Goal: Transaction & Acquisition: Purchase product/service

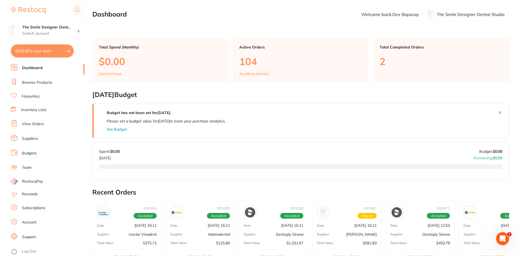
click at [39, 53] on button "$515.58 in your order" at bounding box center [42, 50] width 63 height 13
checkbox input "true"
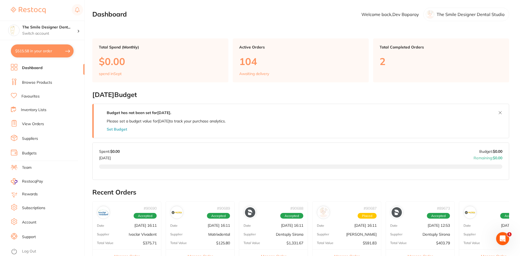
checkbox input "true"
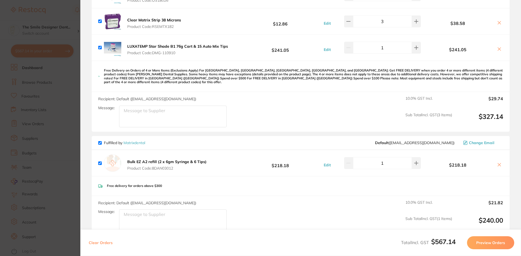
scroll to position [136, 0]
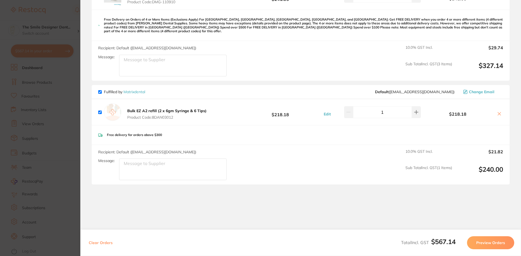
click at [61, 106] on section "Update RRP Set your pre negotiated price for this item. Item Agreed RRP (excl. …" at bounding box center [260, 128] width 521 height 256
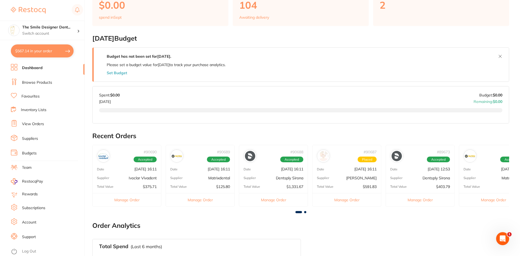
scroll to position [0, 0]
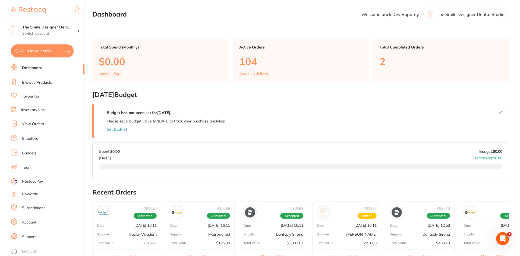
click at [34, 67] on link "Dashboard" at bounding box center [32, 67] width 21 height 5
click at [14, 63] on section "The Smile Designer Dent... Switch account The Smile Designer Dental Studio $567…" at bounding box center [42, 128] width 85 height 256
click at [13, 67] on rect at bounding box center [12, 65] width 3 height 3
click at [43, 81] on link "Browse Products" at bounding box center [37, 82] width 30 height 5
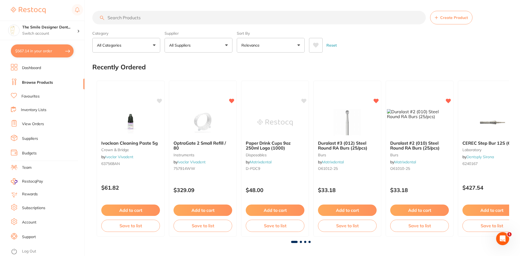
click at [139, 20] on input "search" at bounding box center [258, 18] width 333 height 14
click at [168, 19] on input "search" at bounding box center [258, 18] width 333 height 14
type input "bulk ez"
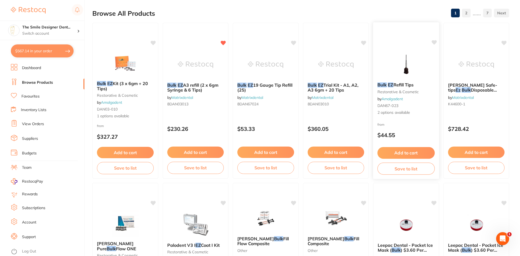
scroll to position [54, 0]
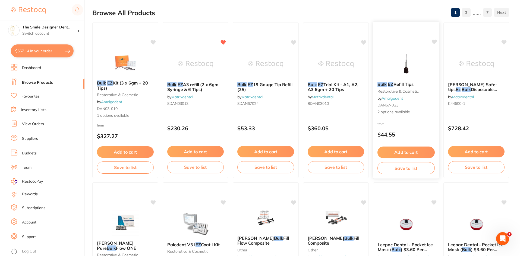
click at [410, 152] on button "Add to cart" at bounding box center [405, 153] width 57 height 12
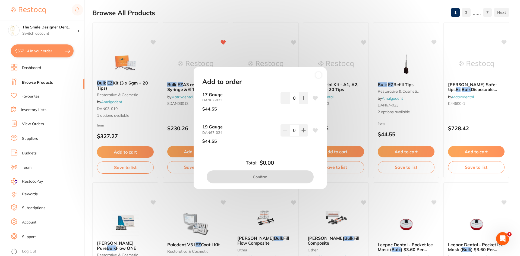
scroll to position [0, 0]
click at [318, 71] on icon at bounding box center [318, 75] width 9 height 9
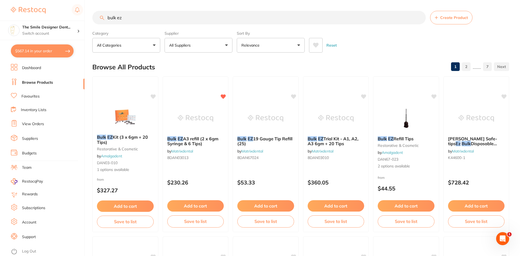
click at [193, 43] on p "All Suppliers" at bounding box center [181, 45] width 24 height 5
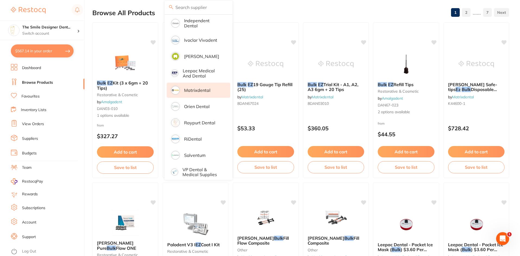
scroll to position [211, 0]
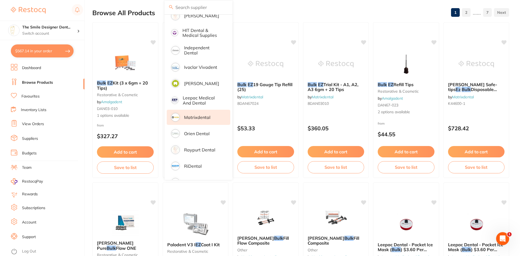
click at [207, 115] on p "Matrixdental" at bounding box center [197, 117] width 26 height 5
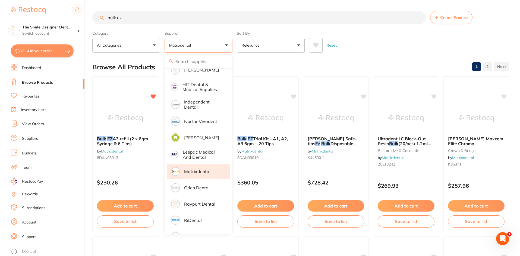
scroll to position [0, 0]
click at [351, 63] on div "Browse All Products 1 2" at bounding box center [300, 67] width 416 height 18
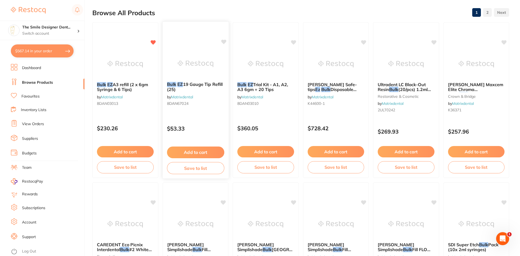
scroll to position [109, 0]
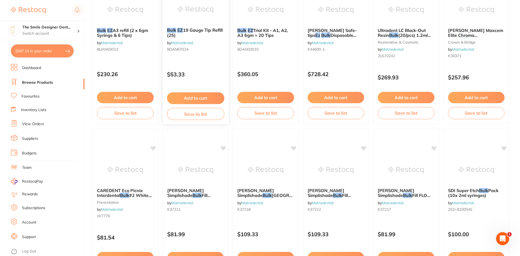
click at [192, 96] on button "Add to cart" at bounding box center [195, 99] width 57 height 12
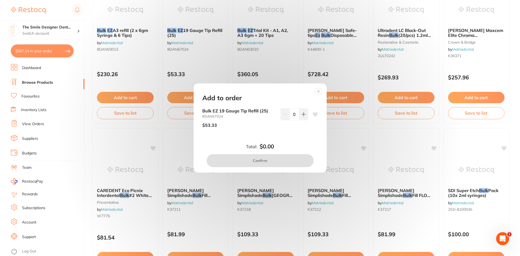
scroll to position [0, 0]
click at [305, 112] on button at bounding box center [303, 115] width 9 height 12
type input "1"
click at [294, 164] on button "Confirm" at bounding box center [259, 160] width 107 height 13
checkbox input "false"
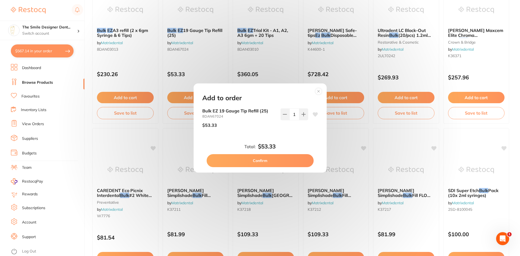
checkbox input "false"
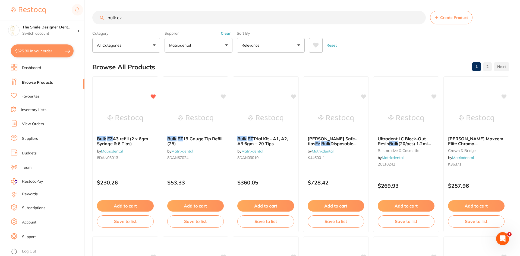
click at [54, 84] on li "Browse Products" at bounding box center [48, 83] width 74 height 8
click at [40, 82] on link "Browse Products" at bounding box center [37, 82] width 31 height 5
click at [37, 68] on link "Dashboard" at bounding box center [31, 67] width 19 height 5
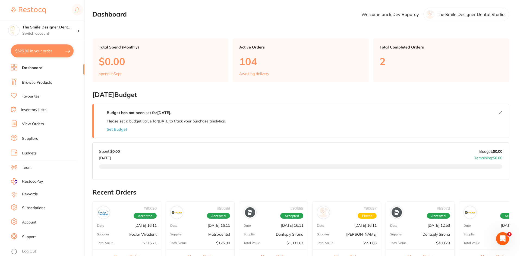
click at [33, 124] on link "View Orders" at bounding box center [33, 124] width 22 height 5
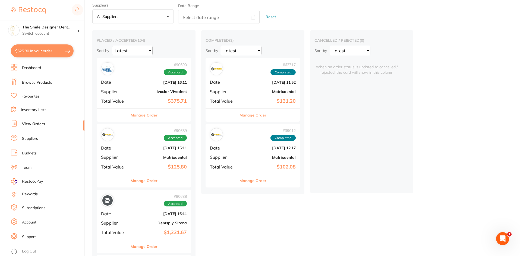
scroll to position [27, 0]
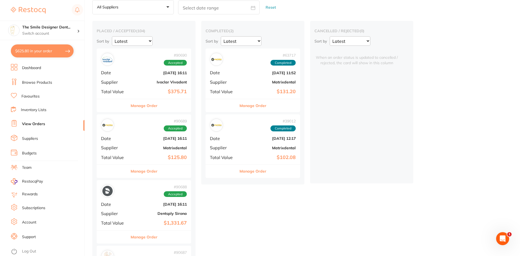
click at [132, 123] on div "# 90689 Accepted" at bounding box center [144, 125] width 86 height 13
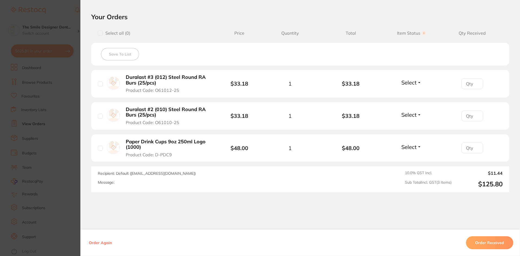
scroll to position [190, 0]
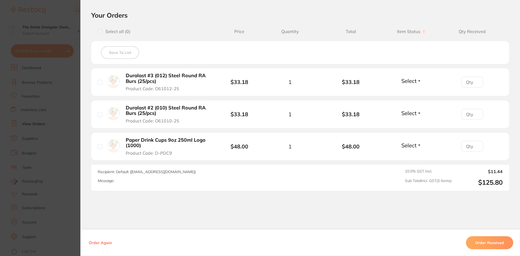
click at [45, 62] on section "Order ID: Restocq- 90689 Order Information Accepted Order Order Date [DATE] 16:…" at bounding box center [260, 128] width 520 height 256
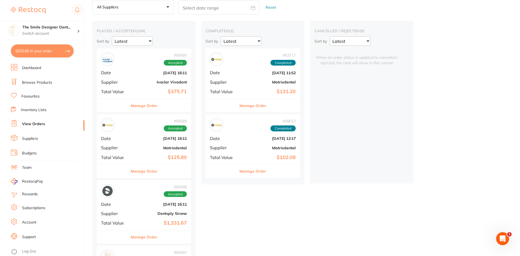
click at [134, 204] on b "[DATE] 16:11" at bounding box center [159, 204] width 54 height 4
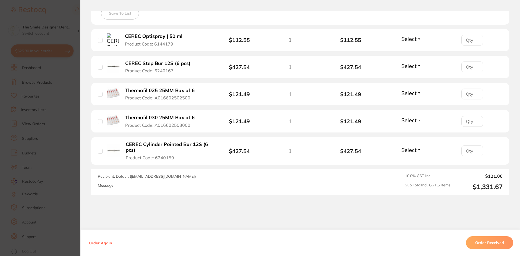
scroll to position [181, 0]
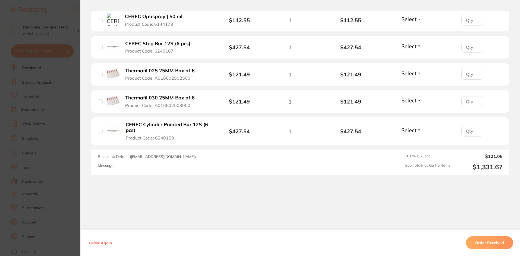
click at [67, 206] on section "Order ID: Restocq- 90688 Order Information Accepted Order Order Date [DATE] 16:…" at bounding box center [260, 128] width 520 height 256
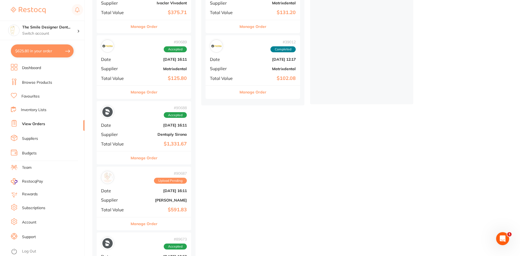
scroll to position [136, 0]
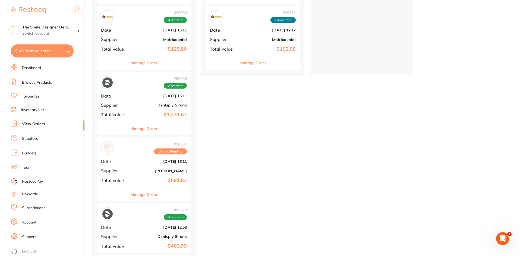
click at [148, 180] on b "$591.83" at bounding box center [159, 181] width 54 height 6
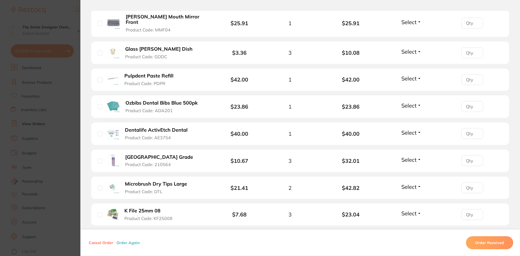
scroll to position [258, 0]
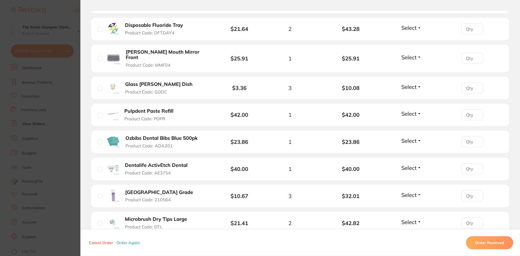
click at [47, 187] on section "Order ID: Restocq- 90687 Order Information Upload Pending Order Date [DATE] 16:…" at bounding box center [260, 128] width 520 height 256
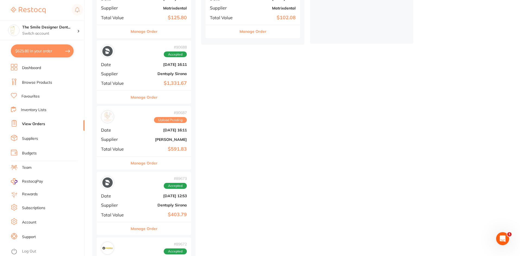
scroll to position [244, 0]
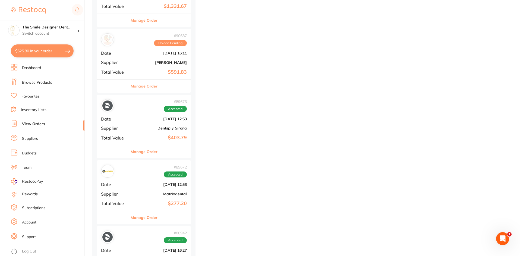
click at [158, 132] on div "# 89673 Accepted Date [DATE] 12:53 Supplier Dentsply Sirona Total Value $403.79" at bounding box center [144, 120] width 94 height 50
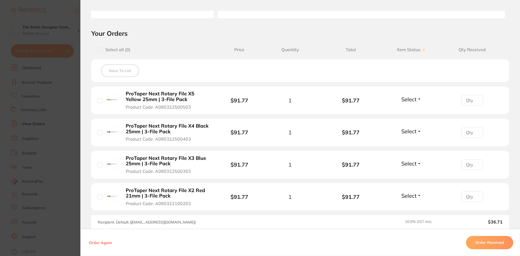
scroll to position [109, 0]
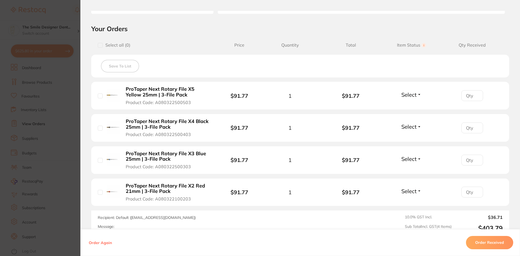
click at [30, 165] on section "Order ID: Restocq- 89673 Order Information Accepted Order Order Date [DATE] 12:…" at bounding box center [260, 128] width 520 height 256
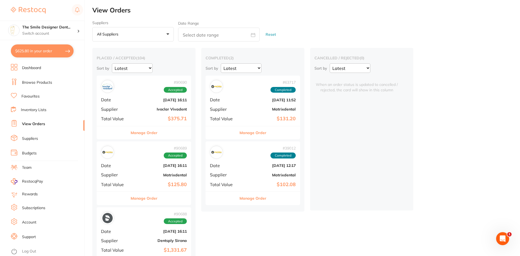
click at [39, 82] on link "Browse Products" at bounding box center [37, 82] width 30 height 5
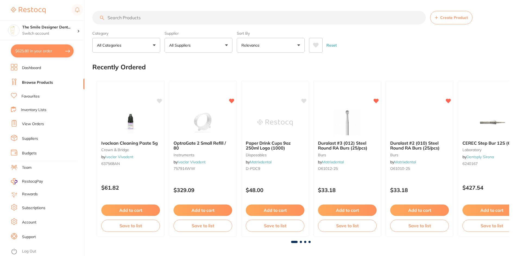
click at [32, 96] on link "Favourites" at bounding box center [30, 96] width 18 height 5
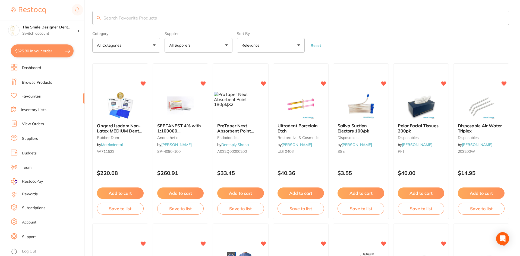
click at [136, 22] on input "search" at bounding box center [300, 18] width 416 height 14
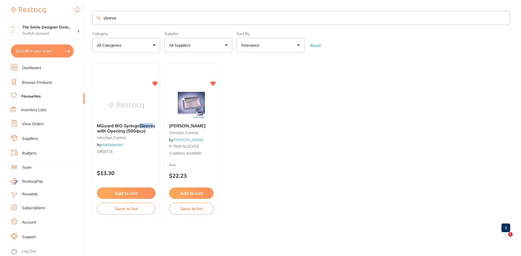
drag, startPoint x: 136, startPoint y: 22, endPoint x: 71, endPoint y: 17, distance: 66.2
click at [71, 17] on div "$625.80 The Smile Designer Dent... Switch account The Smile Designer Dental Stu…" at bounding box center [260, 128] width 521 height 256
type input "barrier"
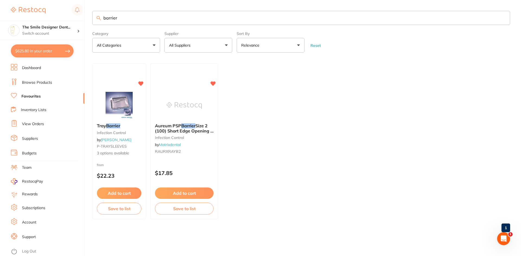
drag, startPoint x: 129, startPoint y: 17, endPoint x: 87, endPoint y: 14, distance: 41.9
click at [87, 14] on div "$625.80 The Smile Designer Dent... Switch account The Smile Designer Dental Stu…" at bounding box center [260, 128] width 521 height 256
click at [46, 80] on link "Browse Products" at bounding box center [37, 82] width 30 height 5
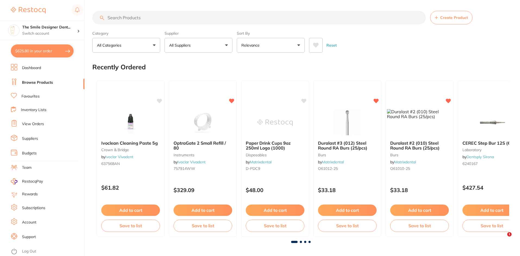
click at [129, 20] on input "search" at bounding box center [258, 18] width 333 height 14
paste input "Syringe Barrier Sleeves"
type input "Syringe Barrier Sleeves"
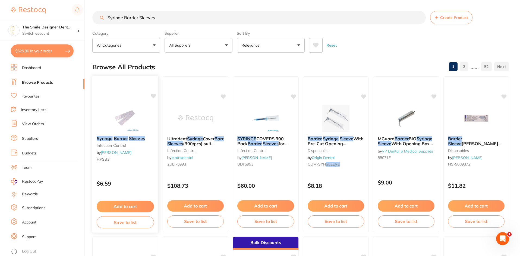
click at [144, 208] on button "Add to cart" at bounding box center [125, 207] width 57 height 12
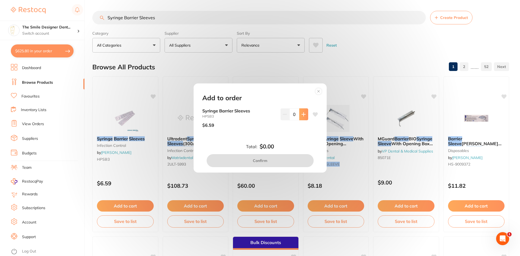
click at [303, 112] on icon at bounding box center [303, 114] width 4 height 4
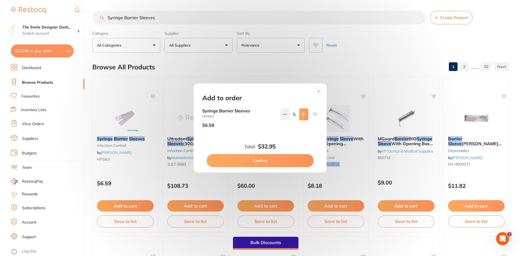
click at [303, 112] on icon at bounding box center [303, 114] width 4 height 4
type input "6"
click at [282, 161] on button "Confirm" at bounding box center [259, 160] width 107 height 13
checkbox input "false"
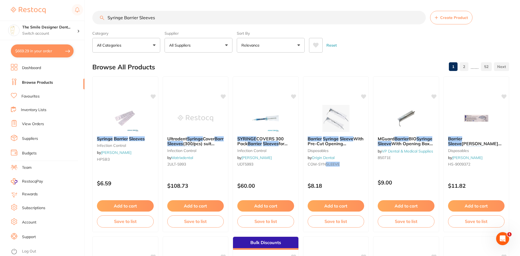
click at [47, 52] on button "$669.29 in your order" at bounding box center [42, 50] width 63 height 13
checkbox input "true"
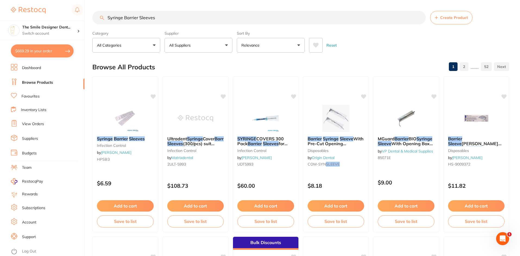
checkbox input "true"
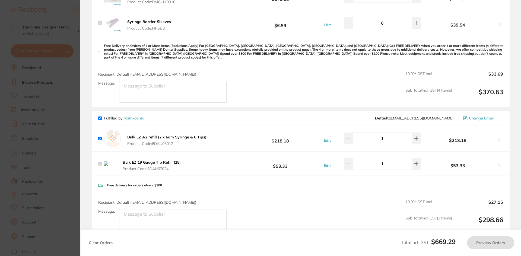
checkbox input "true"
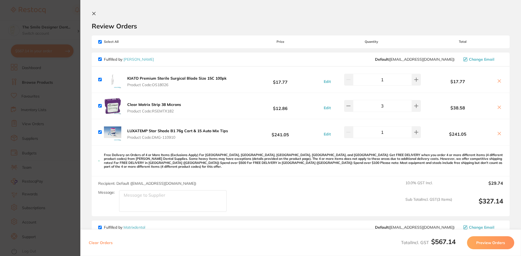
click at [43, 145] on section "Update RRP Set your pre negotiated price for this item. Item Agreed RRP (excl. …" at bounding box center [260, 128] width 521 height 256
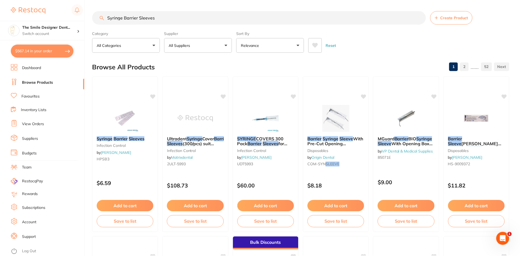
scroll to position [0, 0]
click at [53, 55] on button "$567.14 in your order" at bounding box center [42, 50] width 63 height 13
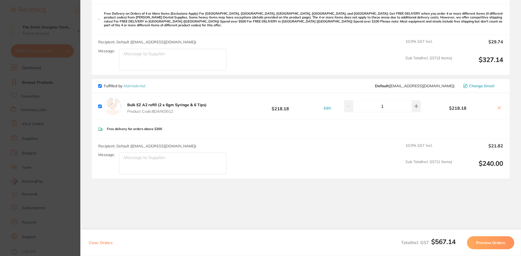
scroll to position [149, 0]
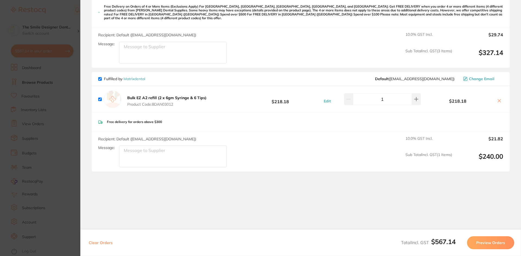
click at [0, 185] on section "Update RRP Set your pre negotiated price for this item. Item Agreed RRP (excl. …" at bounding box center [260, 128] width 521 height 256
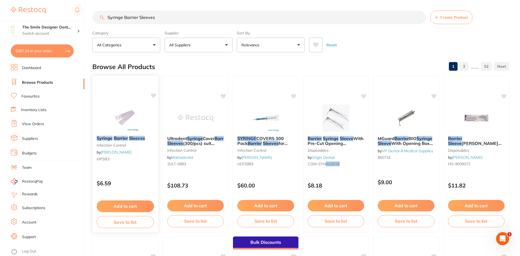
scroll to position [0, 0]
drag, startPoint x: 191, startPoint y: 21, endPoint x: 219, endPoint y: 22, distance: 27.7
click at [194, 21] on input "Syringe Barrier Sleeves" at bounding box center [258, 18] width 333 height 14
click at [139, 205] on button "Add to cart" at bounding box center [125, 207] width 57 height 12
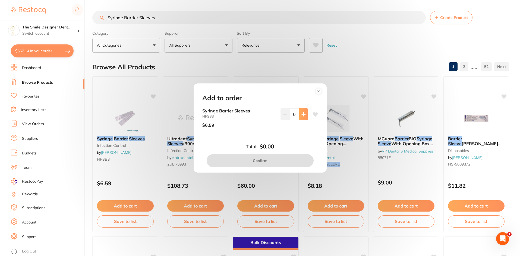
click at [299, 116] on button at bounding box center [303, 115] width 9 height 12
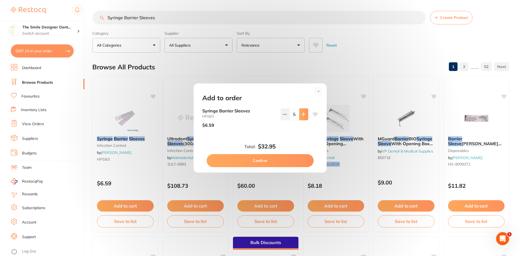
click at [299, 116] on button at bounding box center [303, 115] width 9 height 12
type input "6"
click at [283, 159] on button "Confirm" at bounding box center [259, 160] width 107 height 13
checkbox input "false"
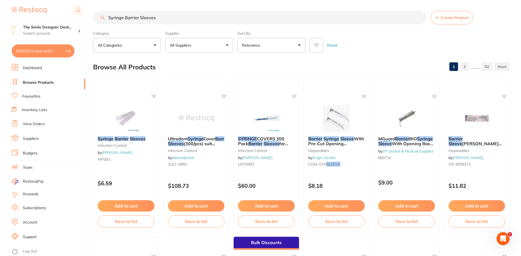
scroll to position [175, 0]
click at [46, 52] on button "$610.63 in your order" at bounding box center [42, 50] width 63 height 13
checkbox input "true"
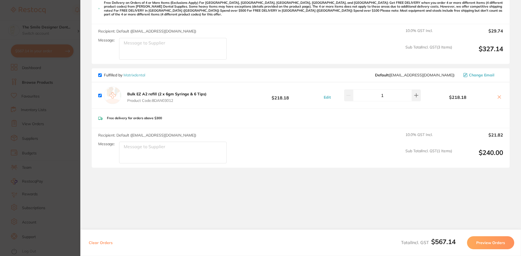
checkbox input "true"
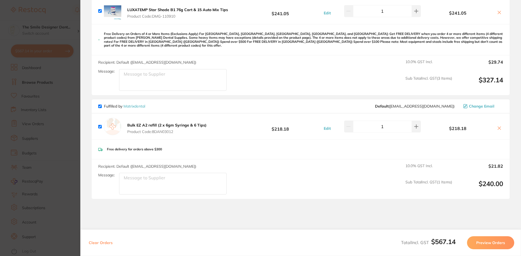
scroll to position [13, 0]
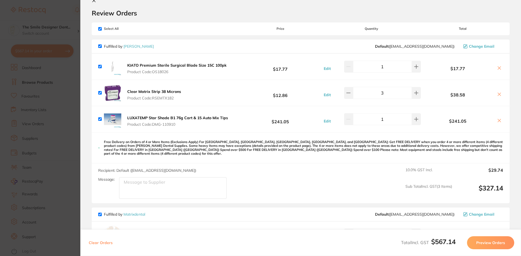
click at [0, 103] on section "Update RRP Set your pre negotiated price for this item. Item Agreed RRP (excl. …" at bounding box center [260, 128] width 521 height 256
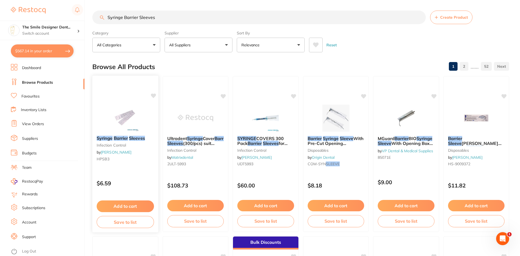
click at [120, 205] on button "Add to cart" at bounding box center [125, 207] width 57 height 12
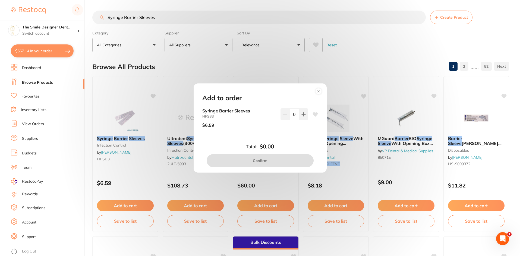
scroll to position [0, 0]
click at [302, 113] on icon at bounding box center [303, 115] width 4 height 4
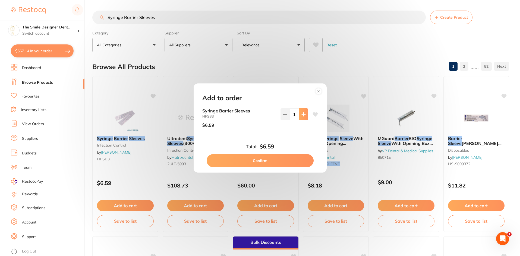
click at [302, 113] on icon at bounding box center [303, 115] width 4 height 4
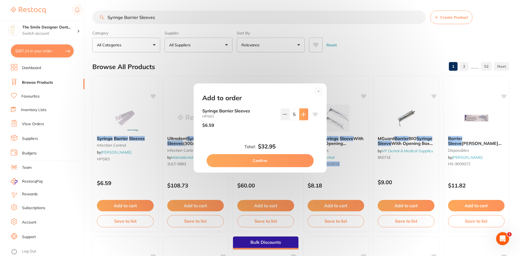
type input "6"
click at [286, 162] on button "Confirm" at bounding box center [259, 160] width 107 height 13
checkbox input "false"
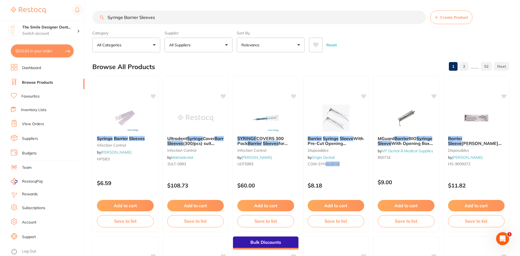
click at [103, 58] on div "Browse All Products 1 2 ...... 52" at bounding box center [300, 67] width 416 height 18
click at [47, 50] on button "$610.63 in your order" at bounding box center [42, 50] width 63 height 13
checkbox input "true"
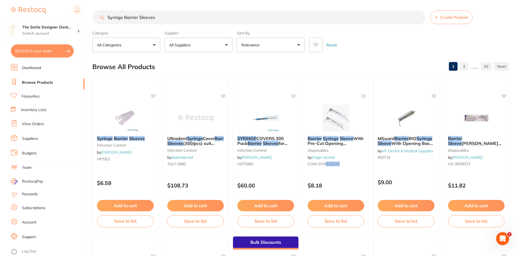
checkbox input "true"
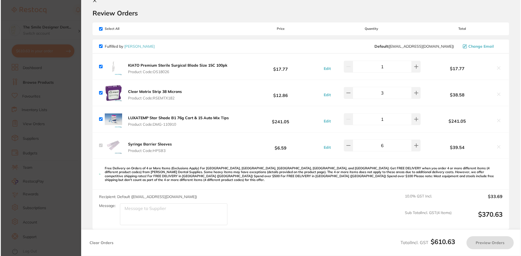
scroll to position [0, 0]
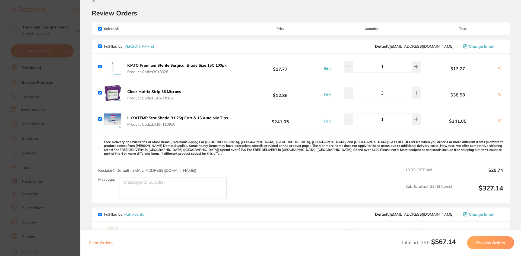
click at [46, 72] on section "Update RRP Set your pre negotiated price for this item. Item Agreed RRP (excl. …" at bounding box center [260, 128] width 521 height 256
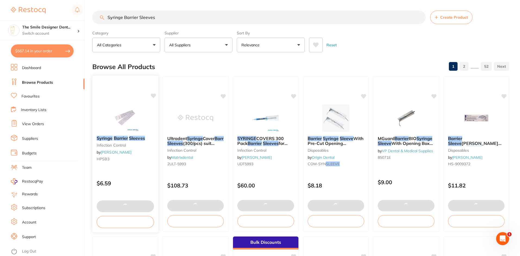
checkbox input "false"
type input "12"
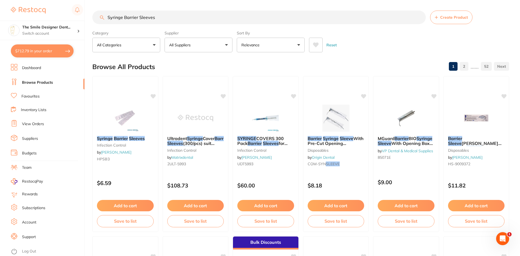
click at [25, 96] on link "Favourites" at bounding box center [30, 96] width 18 height 5
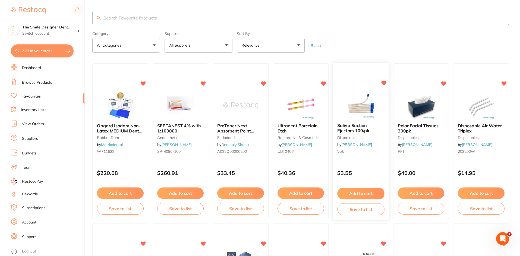
click at [378, 195] on button "Add to cart" at bounding box center [360, 194] width 47 height 12
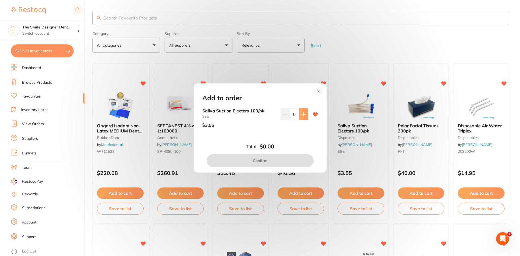
click at [302, 113] on icon at bounding box center [303, 114] width 4 height 4
type input "1"
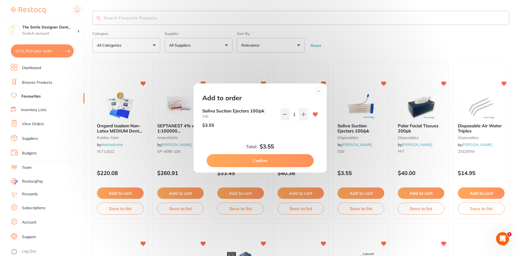
click at [296, 161] on button "Confirm" at bounding box center [259, 160] width 107 height 13
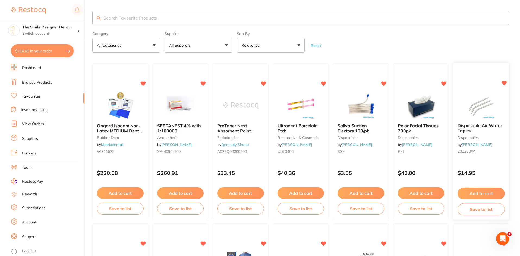
click at [494, 193] on button "Add to cart" at bounding box center [480, 194] width 47 height 12
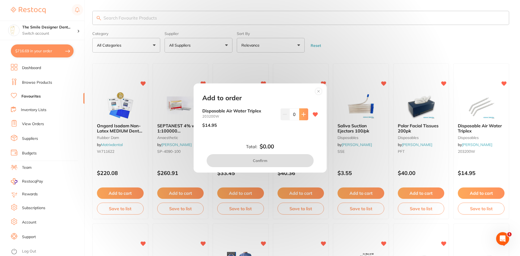
click at [301, 114] on icon at bounding box center [303, 114] width 4 height 4
type input "1"
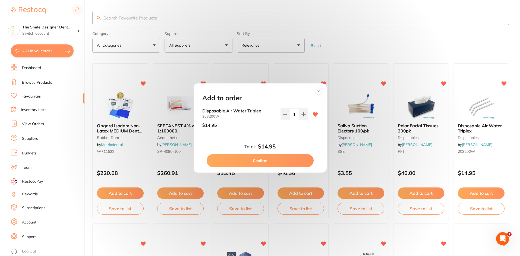
click at [288, 162] on button "Confirm" at bounding box center [259, 160] width 107 height 13
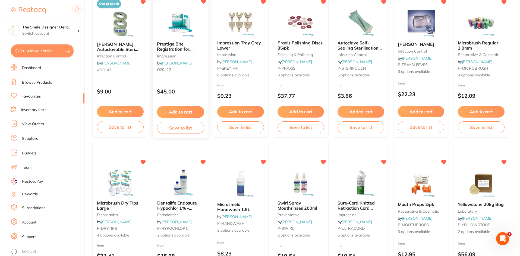
scroll to position [733, 0]
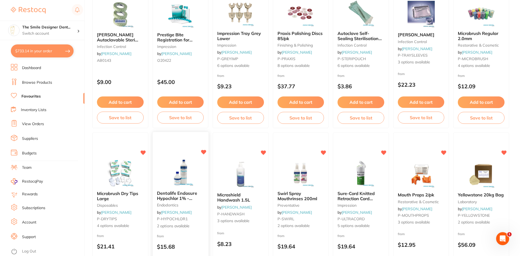
click at [192, 191] on span "Dentalife Endosure Hypochlor 1% - Endodontic Irrigation" at bounding box center [179, 198] width 44 height 15
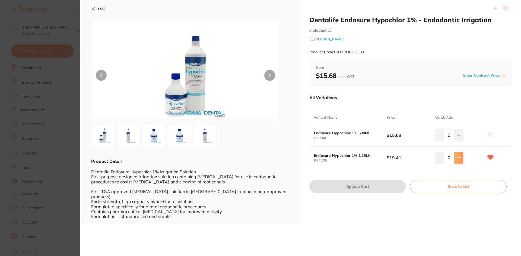
click at [454, 158] on button at bounding box center [458, 158] width 9 height 12
type input "1"
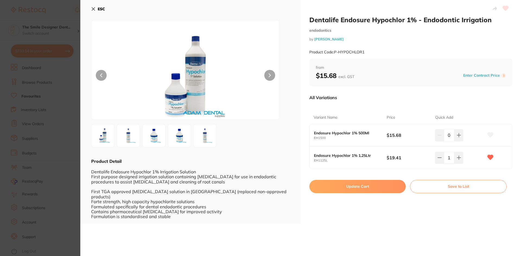
click at [373, 186] on button "Update Cart" at bounding box center [357, 186] width 96 height 13
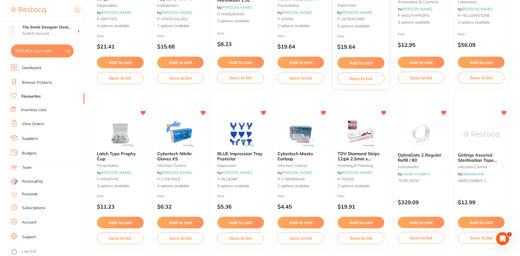
scroll to position [950, 0]
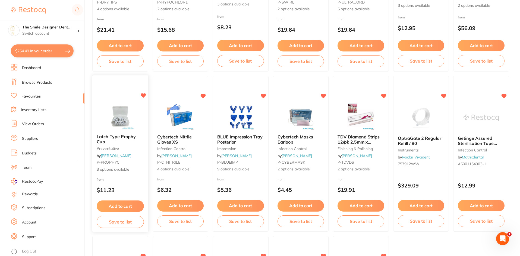
click at [136, 207] on button "Add to cart" at bounding box center [120, 207] width 47 height 12
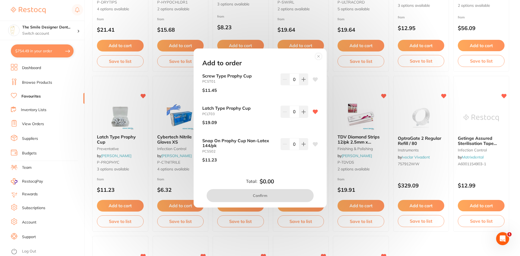
scroll to position [0, 0]
click at [303, 114] on button at bounding box center [303, 112] width 9 height 12
type input "1"
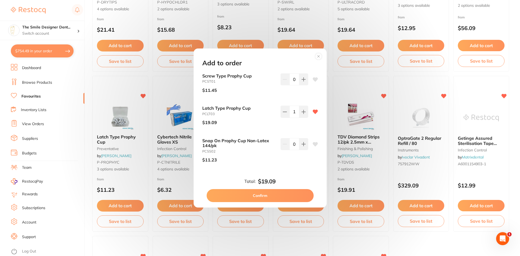
click at [291, 196] on button "Confirm" at bounding box center [259, 195] width 107 height 13
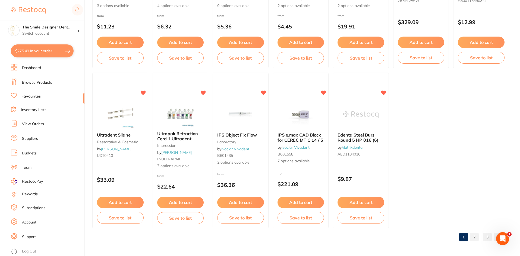
scroll to position [1114, 0]
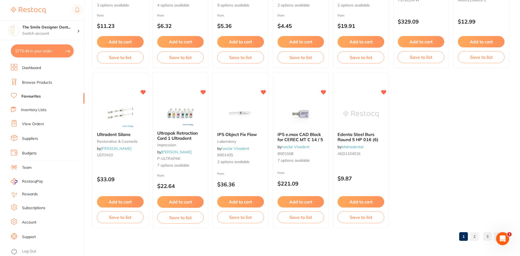
click at [473, 238] on link "2" at bounding box center [474, 236] width 9 height 11
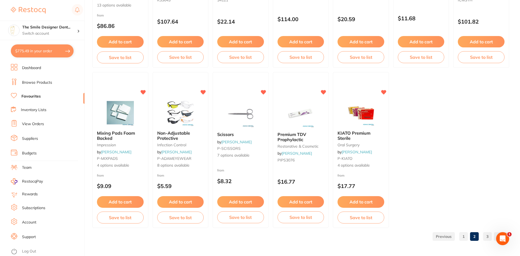
click at [486, 237] on link "3" at bounding box center [487, 236] width 9 height 11
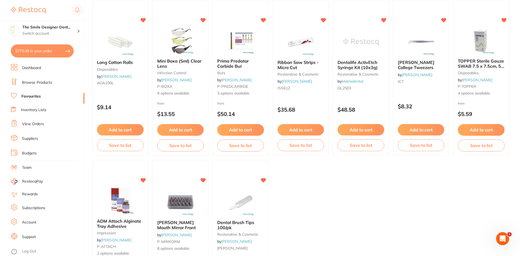
scroll to position [633, 0]
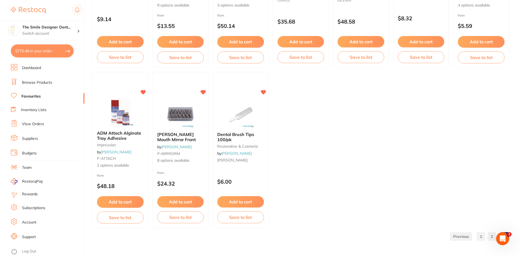
click at [40, 82] on link "Browse Products" at bounding box center [37, 82] width 30 height 5
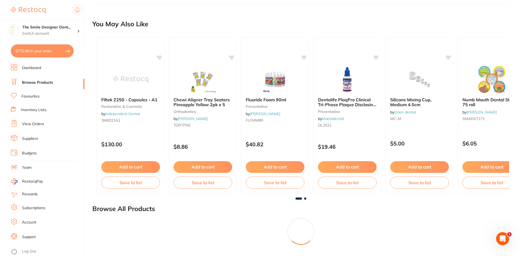
click at [21, 81] on li "Browse Products" at bounding box center [48, 83] width 74 height 8
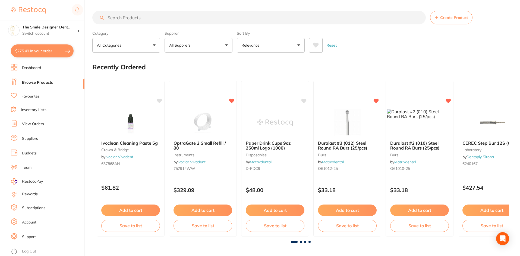
click at [142, 21] on input "search" at bounding box center [258, 18] width 333 height 14
type input "polishing cup"
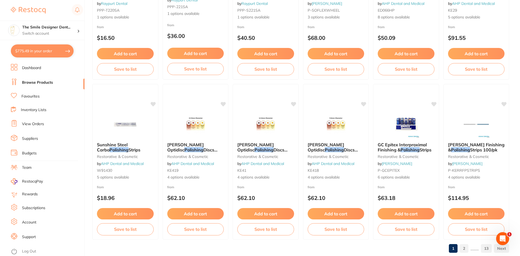
scroll to position [1287, 0]
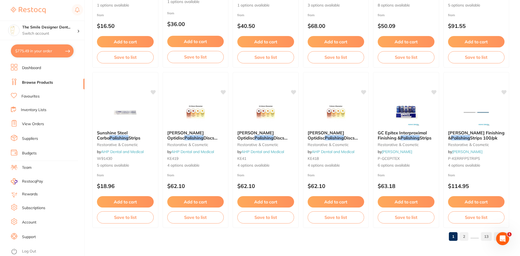
click at [465, 240] on link "2" at bounding box center [463, 236] width 9 height 11
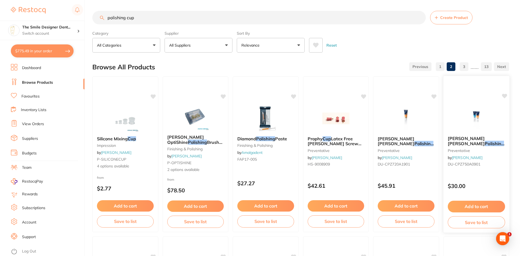
scroll to position [0, 0]
